Goal: Information Seeking & Learning: Learn about a topic

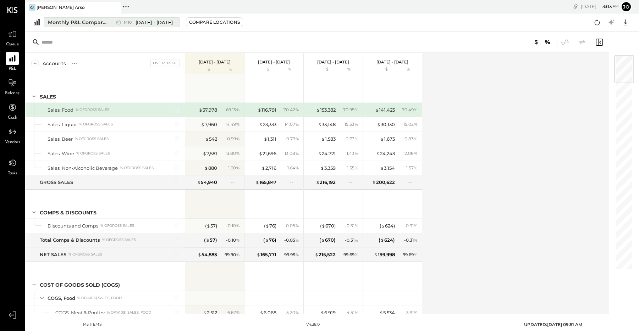
click at [82, 23] on div "Monthly P&L Comparison" at bounding box center [78, 22] width 60 height 7
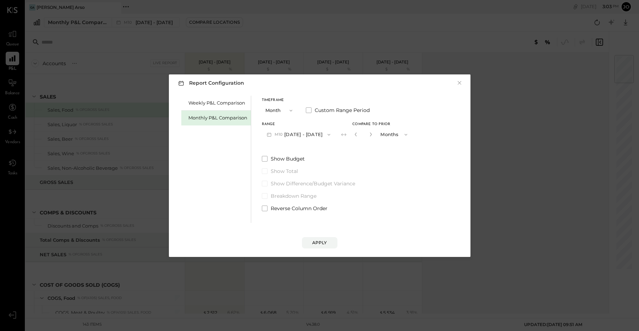
click at [387, 134] on button "Months" at bounding box center [394, 134] width 35 height 13
click at [384, 146] on span "Years" at bounding box center [388, 147] width 12 height 5
click at [355, 133] on icon "button" at bounding box center [356, 135] width 2 height 4
type input "*"
click at [326, 134] on icon "button" at bounding box center [329, 135] width 6 height 6
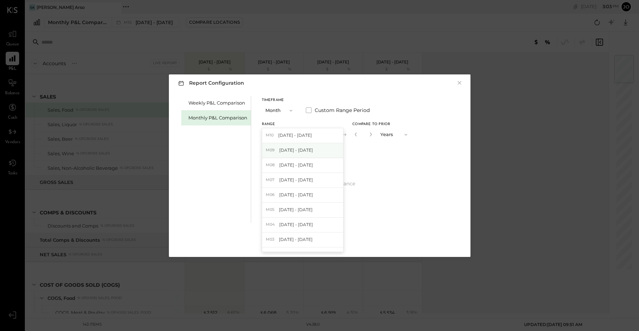
click at [305, 146] on div "M09 [DATE] - [DATE]" at bounding box center [302, 150] width 81 height 15
click at [315, 242] on div "Apply" at bounding box center [319, 243] width 15 height 6
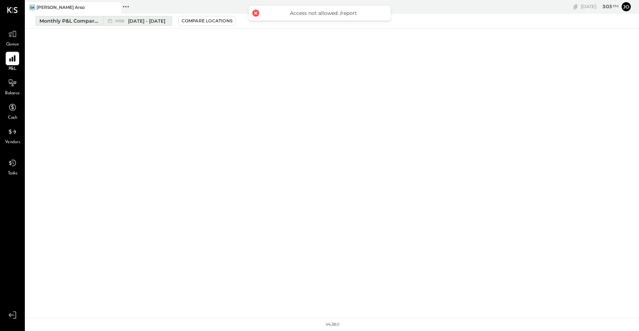
click at [132, 19] on span "[DATE] - [DATE]" at bounding box center [146, 21] width 37 height 7
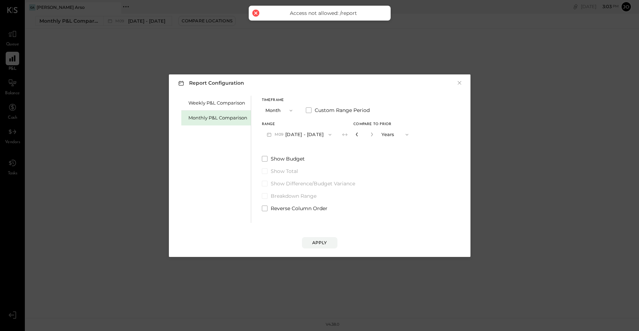
click at [355, 133] on icon "button" at bounding box center [357, 134] width 4 height 4
type input "*"
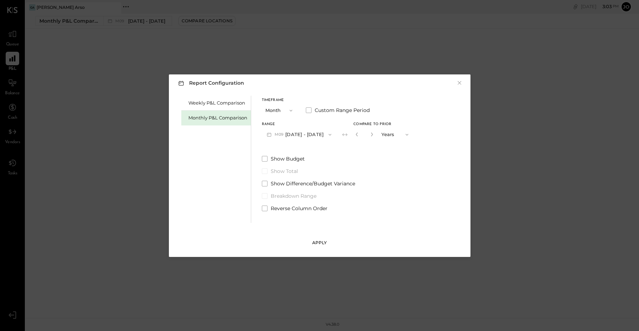
click at [316, 243] on div "Apply" at bounding box center [319, 243] width 15 height 6
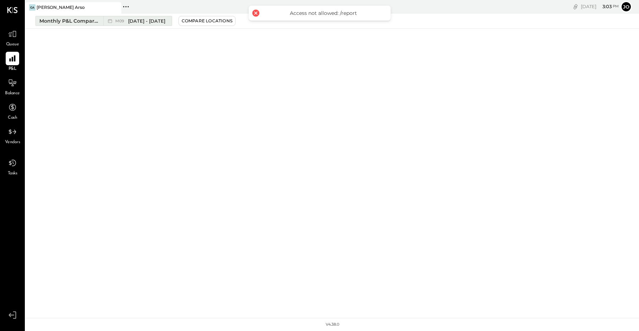
click at [135, 18] on span "[DATE] - [DATE]" at bounding box center [146, 21] width 37 height 7
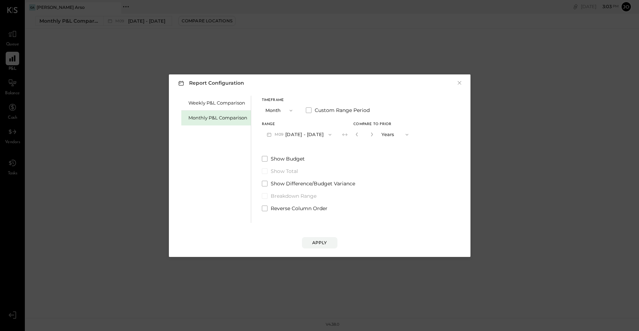
click at [358, 125] on span "Compare to Prior" at bounding box center [372, 125] width 38 height 4
click at [385, 133] on button "Years" at bounding box center [395, 134] width 35 height 13
click at [385, 138] on div "Months" at bounding box center [395, 134] width 35 height 13
click at [284, 135] on span "M09" at bounding box center [279, 135] width 11 height 6
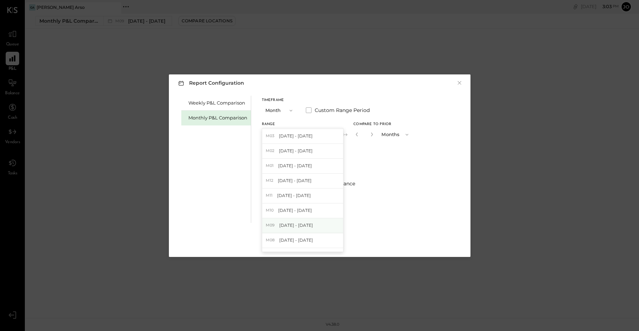
click at [293, 223] on span "[DATE] - [DATE]" at bounding box center [296, 225] width 34 height 6
click at [315, 243] on div "Apply" at bounding box center [319, 243] width 15 height 6
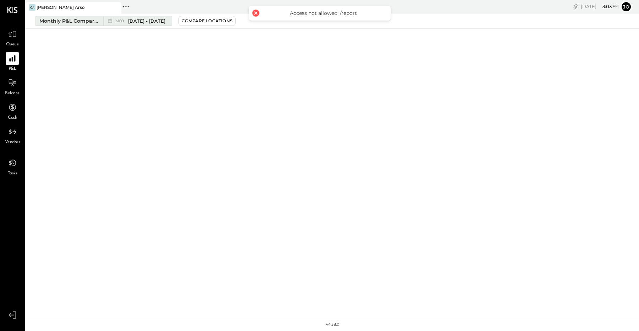
click at [125, 23] on div "M09 [DATE] - [DATE]" at bounding box center [140, 21] width 50 height 7
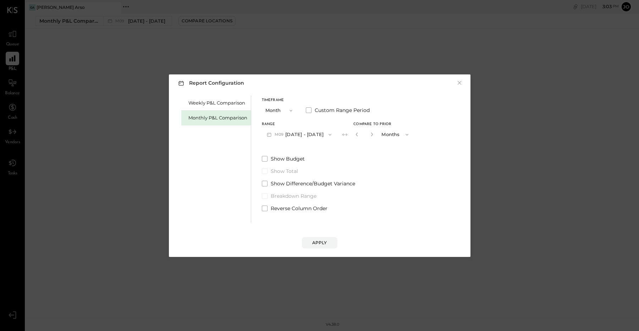
click at [395, 135] on button "Months" at bounding box center [395, 134] width 35 height 13
click at [395, 135] on span "Months" at bounding box center [391, 134] width 16 height 5
click at [389, 135] on button "Months" at bounding box center [395, 134] width 35 height 13
click at [391, 132] on span "Months" at bounding box center [391, 134] width 16 height 5
click at [45, 48] on div "Report Configuration × Weekly P&L Comparison Monthly P&L Comparison Timeframe M…" at bounding box center [319, 165] width 639 height 331
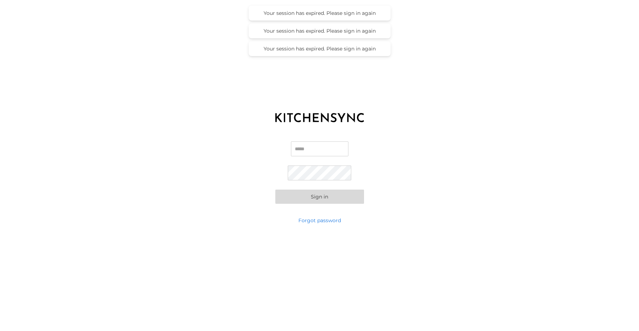
type input "**********"
click at [324, 198] on button "Sign in" at bounding box center [319, 197] width 89 height 14
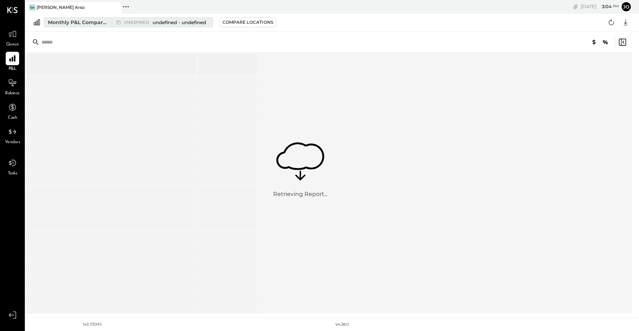
click at [93, 22] on div "Monthly P&L Comparison" at bounding box center [78, 22] width 60 height 7
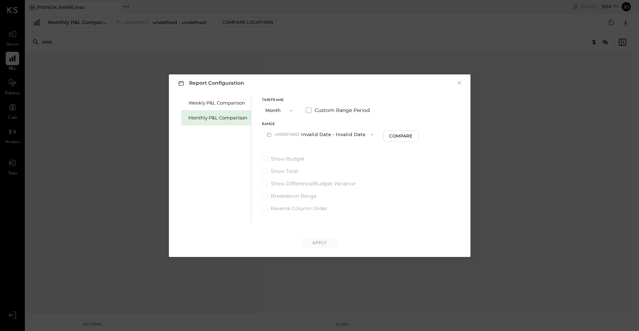
click at [217, 118] on div "Monthly P&L Comparison" at bounding box center [217, 118] width 59 height 7
click at [297, 134] on button "M10 [DATE] - [DATE]" at bounding box center [299, 134] width 74 height 13
click at [301, 144] on div "M09 [DATE] - [DATE]" at bounding box center [302, 150] width 81 height 15
click at [355, 135] on div "Compare" at bounding box center [358, 136] width 23 height 6
click at [385, 135] on button "Months" at bounding box center [395, 134] width 35 height 13
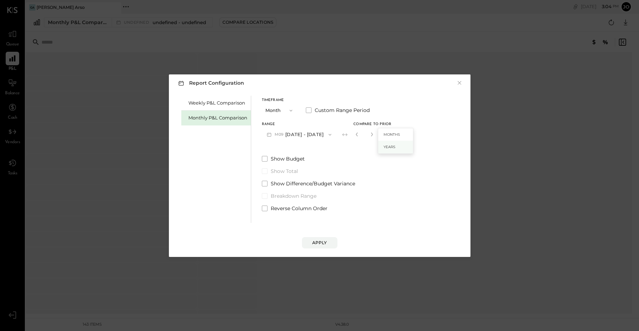
click at [385, 144] on div "Years" at bounding box center [395, 147] width 35 height 13
click at [370, 135] on icon "button" at bounding box center [372, 134] width 4 height 4
type input "*"
click at [314, 241] on div "Apply" at bounding box center [319, 243] width 15 height 6
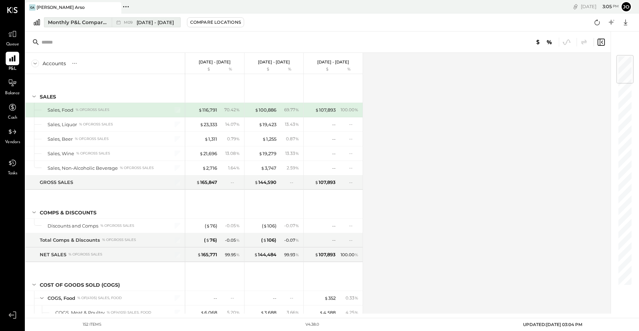
click at [115, 22] on icon at bounding box center [118, 22] width 7 height 7
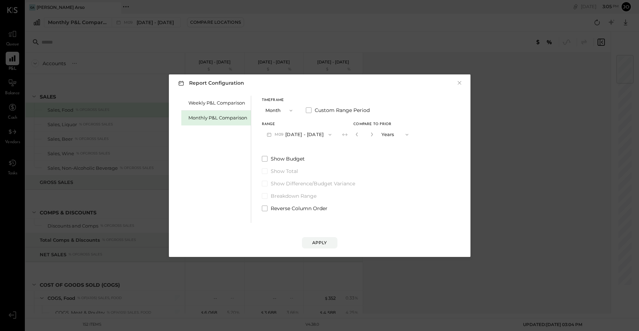
click at [390, 137] on button "Years" at bounding box center [395, 134] width 35 height 13
click at [389, 134] on span "Months" at bounding box center [391, 134] width 16 height 5
click at [370, 136] on icon "button" at bounding box center [372, 134] width 4 height 4
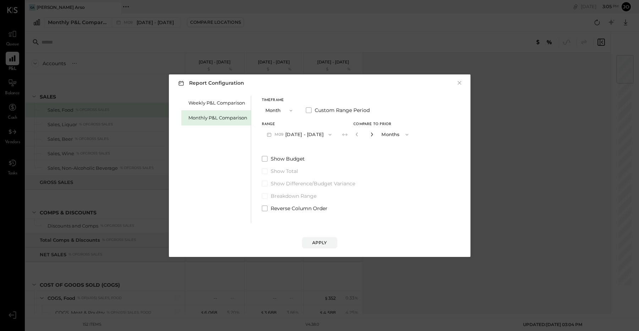
click at [370, 136] on icon "button" at bounding box center [372, 134] width 4 height 4
click at [370, 135] on icon "button" at bounding box center [372, 134] width 4 height 4
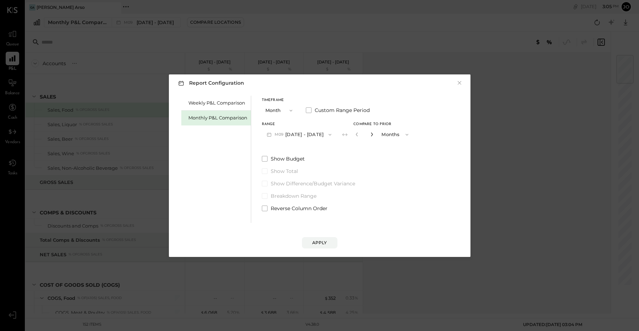
click at [370, 135] on icon "button" at bounding box center [372, 134] width 4 height 4
type input "**"
click at [321, 243] on div "Apply" at bounding box center [319, 243] width 15 height 6
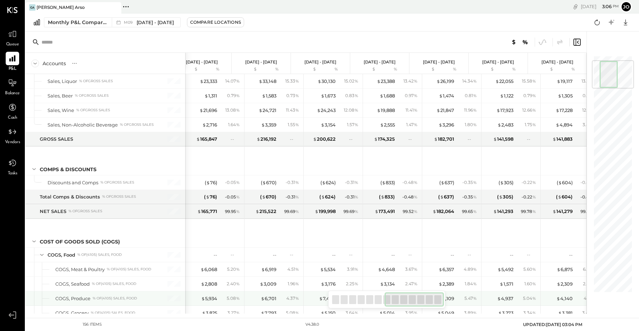
scroll to position [0, 368]
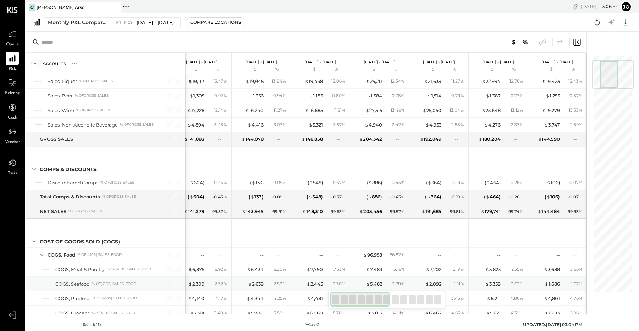
drag, startPoint x: 356, startPoint y: 303, endPoint x: 268, endPoint y: 275, distance: 92.2
click at [268, 275] on div "Accounts S % GL Sep 1 - 30, 2025 $ % Aug 1 - 31, 2025 $ % Jul 1 - 31, 2025 $ % …" at bounding box center [306, 173] width 561 height 282
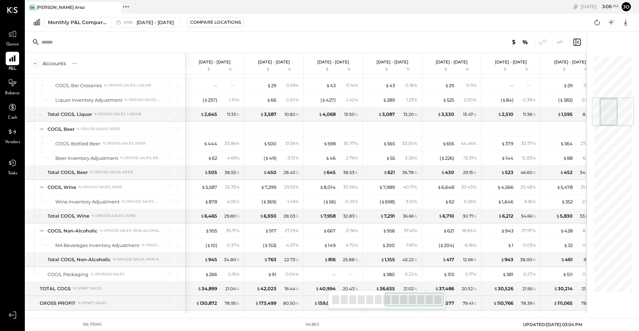
scroll to position [0, 0]
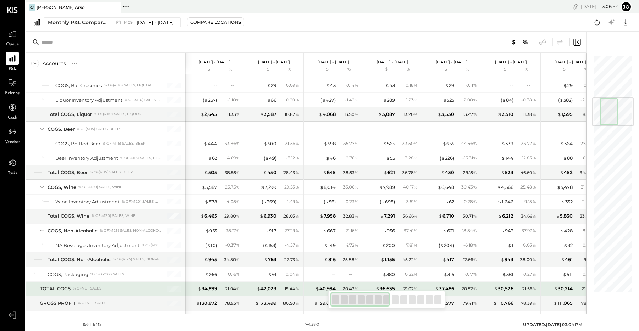
drag, startPoint x: 367, startPoint y: 299, endPoint x: 170, endPoint y: 223, distance: 212.1
click at [240, 286] on div "Accounts S % GL Sep 1 - 30, 2025 $ % Aug 1 - 31, 2025 $ % Jul 1 - 31, 2025 $ % …" at bounding box center [306, 173] width 561 height 282
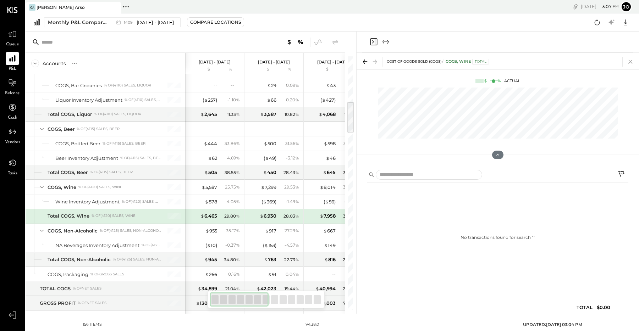
click at [629, 63] on icon at bounding box center [630, 62] width 10 height 10
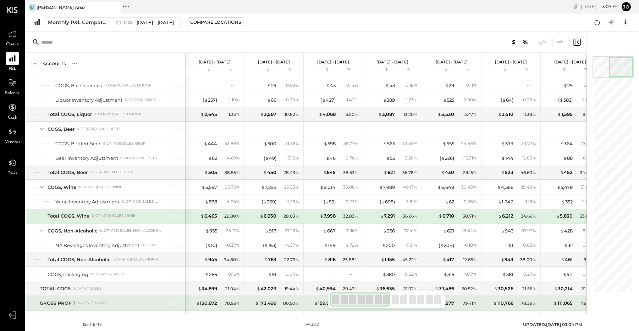
drag, startPoint x: 387, startPoint y: 295, endPoint x: 276, endPoint y: 283, distance: 112.3
click at [282, 298] on div "Accounts S % GL Sep 1 - 30, 2025 $ % Aug 1 - 31, 2025 $ % Jul 1 - 31, 2025 $ % …" at bounding box center [306, 173] width 561 height 282
